Goal: Task Accomplishment & Management: Use online tool/utility

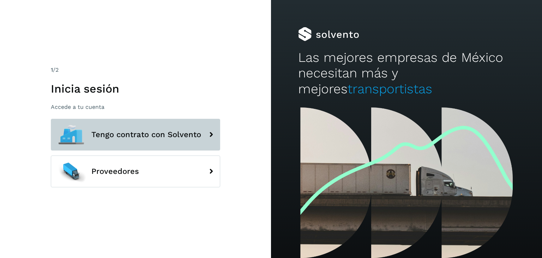
click at [134, 136] on span "Tengo contrato con Solvento" at bounding box center [146, 134] width 110 height 8
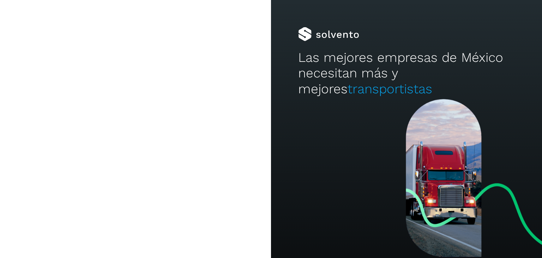
type input "**********"
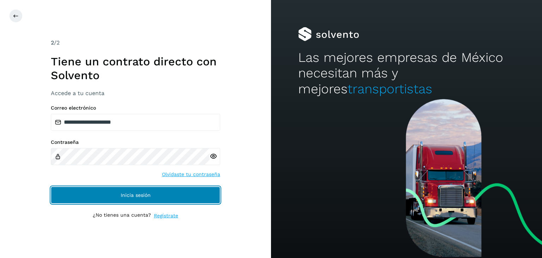
click at [189, 192] on button "Inicia sesión" at bounding box center [136, 194] width 170 height 17
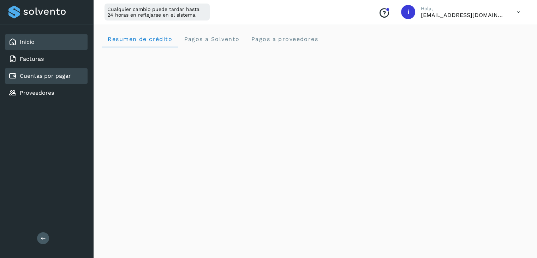
click at [47, 72] on link "Cuentas por pagar" at bounding box center [45, 75] width 51 height 7
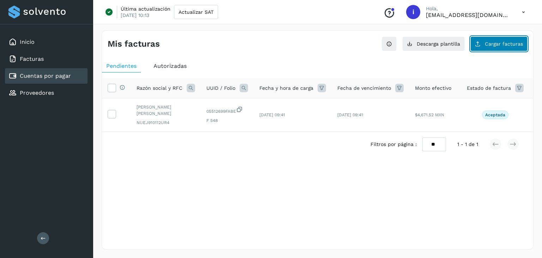
click at [509, 42] on span "Cargar facturas" at bounding box center [504, 43] width 38 height 5
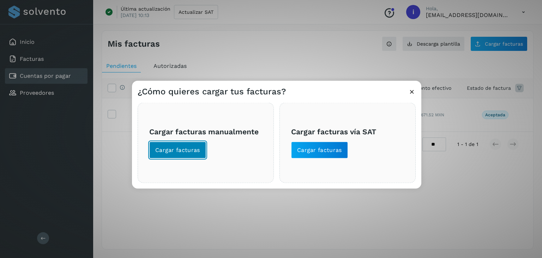
click at [174, 144] on button "Cargar facturas" at bounding box center [177, 150] width 57 height 17
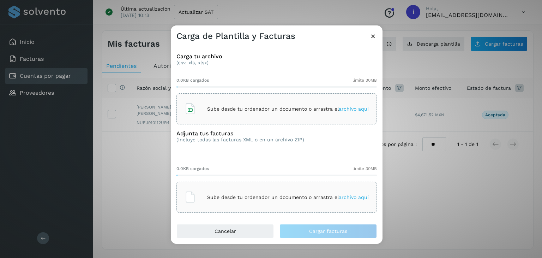
drag, startPoint x: 353, startPoint y: 109, endPoint x: 340, endPoint y: 109, distance: 12.7
click at [340, 109] on span "archivo aquí" at bounding box center [354, 109] width 30 height 6
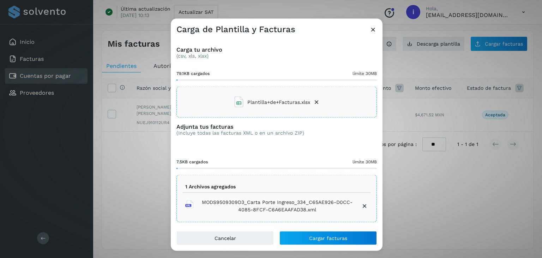
scroll to position [2, 0]
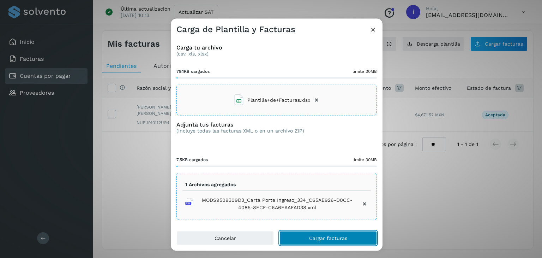
click at [340, 238] on span "Cargar facturas" at bounding box center [328, 238] width 38 height 5
